Goal: Check status: Check status

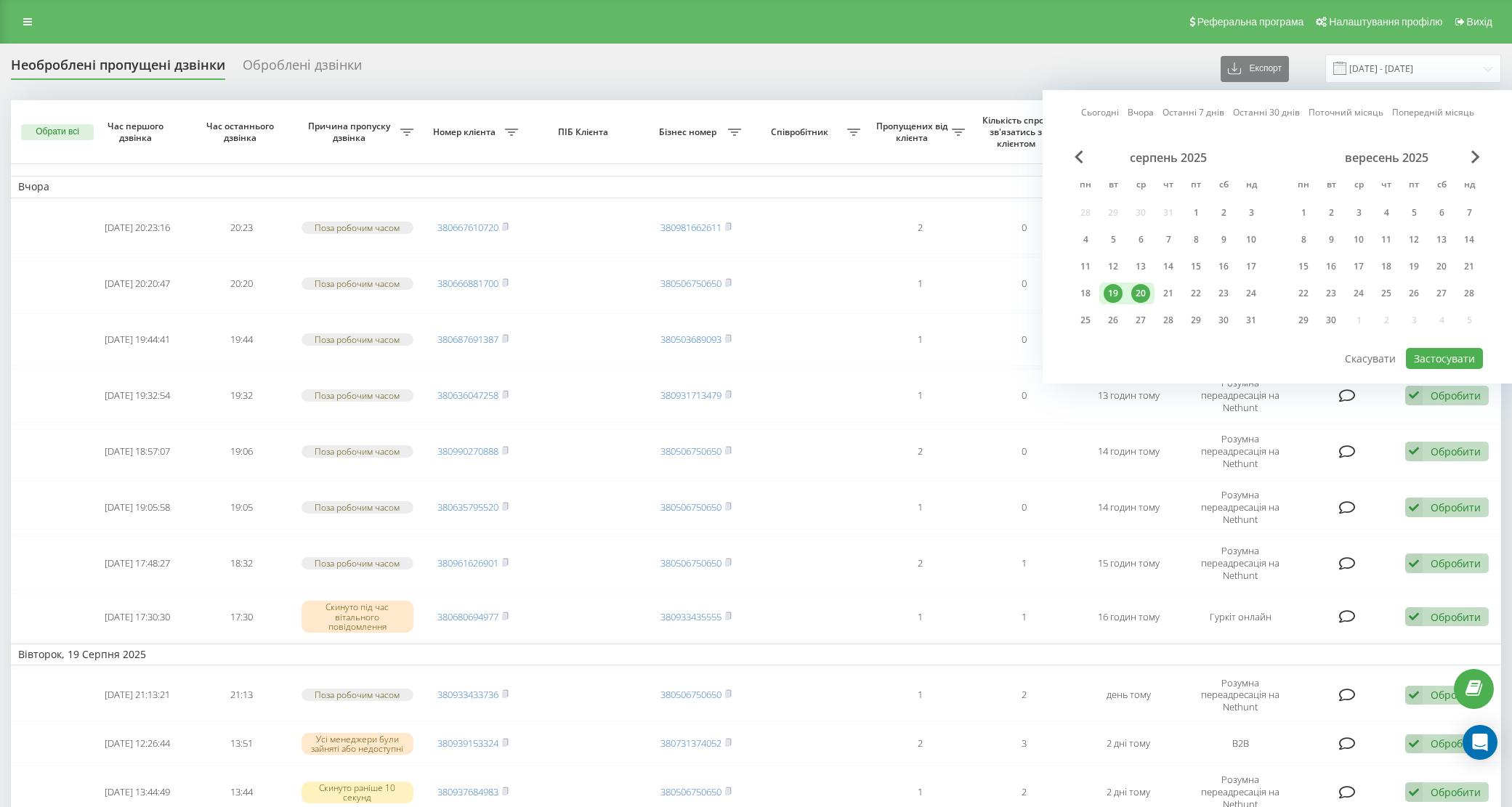
click at [1137, 291] on div "20" at bounding box center [1141, 294] width 19 height 19
click at [1166, 293] on div "21" at bounding box center [1168, 294] width 19 height 19
click at [1433, 355] on button "Застосувати" at bounding box center [1444, 358] width 77 height 21
type input "[DATE] - [DATE]"
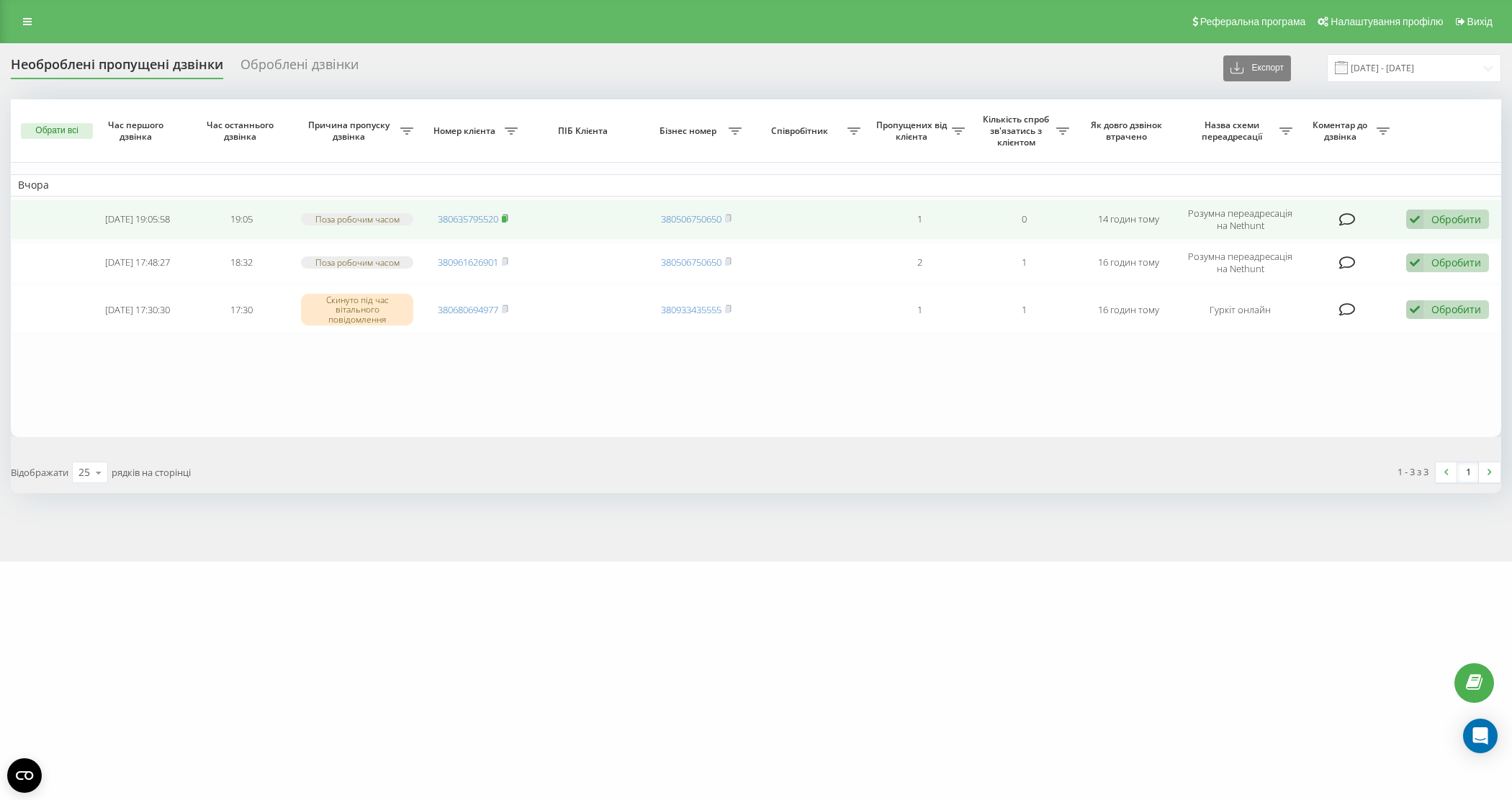
click at [506, 220] on rect at bounding box center [504, 219] width 4 height 7
